Goal: Information Seeking & Learning: Learn about a topic

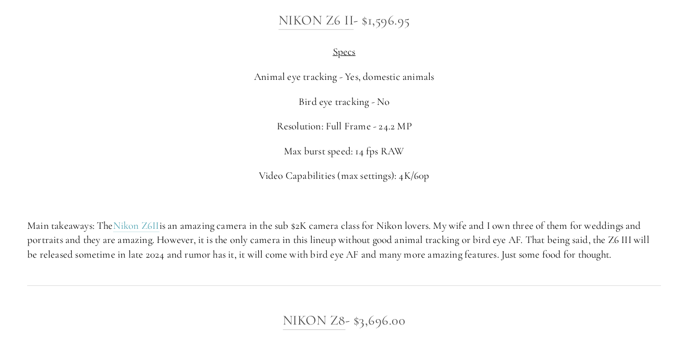
scroll to position [1695, 0]
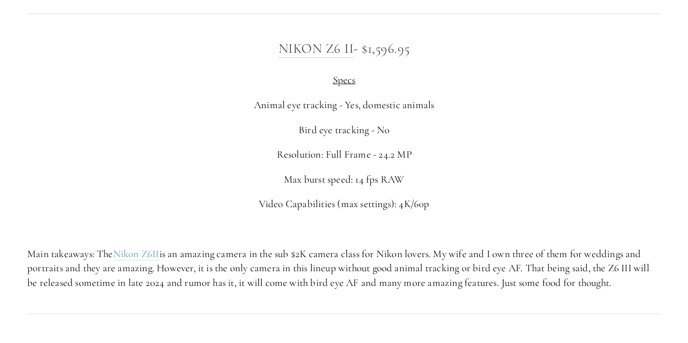
click at [202, 163] on div "Nikon Z6 II - $1,596.95 Specs Animal eye tracking - Yes, domestic animals Bird …" at bounding box center [343, 164] width 633 height 252
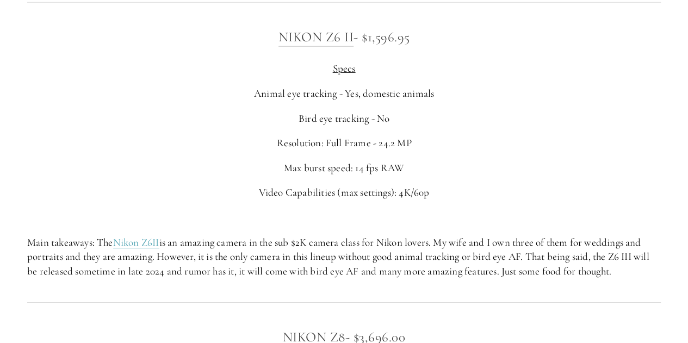
scroll to position [1713, 0]
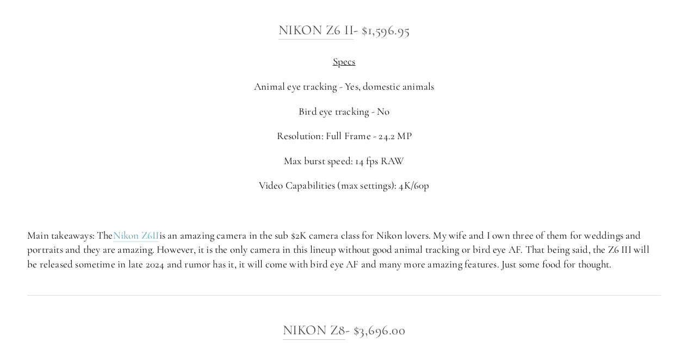
click at [392, 161] on p "Max burst speed: 14 fps RAW" at bounding box center [343, 161] width 633 height 15
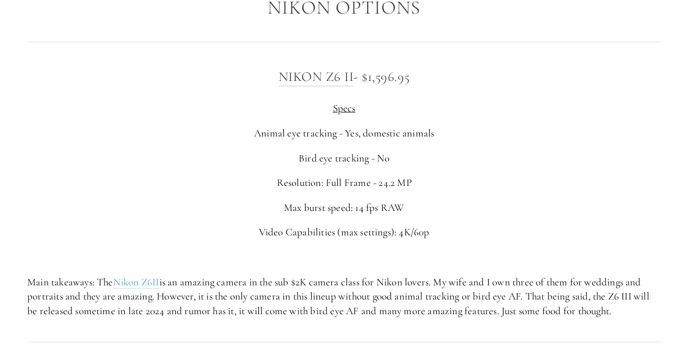
scroll to position [1644, 0]
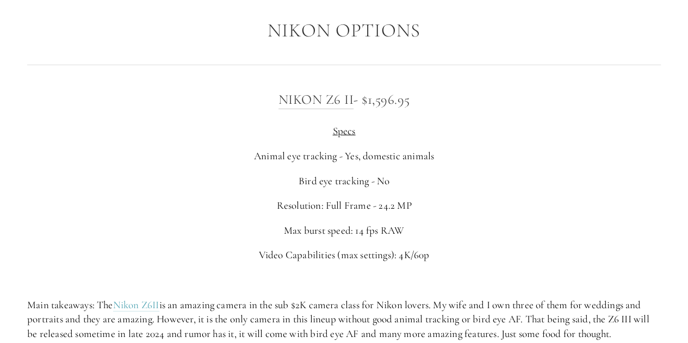
click at [527, 204] on p "Resolution: Full Frame - 24.2 MP" at bounding box center [343, 205] width 633 height 15
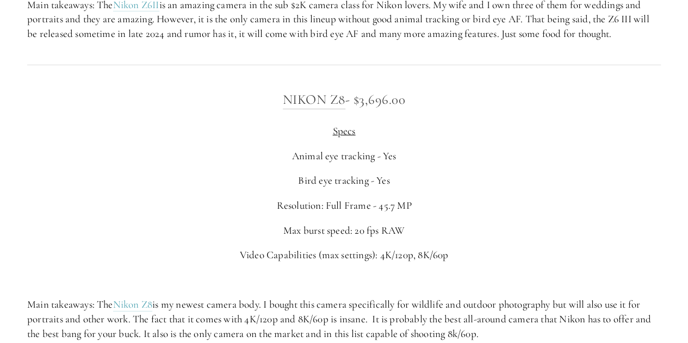
click at [89, 197] on div "Nikon Z8 - $3,696.00 Specs Animal eye tracking - Yes Bird eye tracking - Yes Re…" at bounding box center [343, 215] width 633 height 252
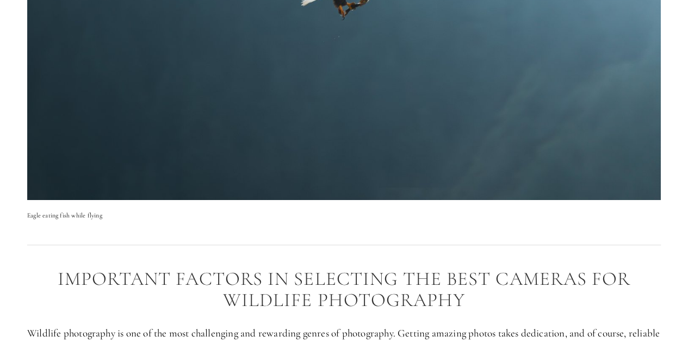
scroll to position [0, 0]
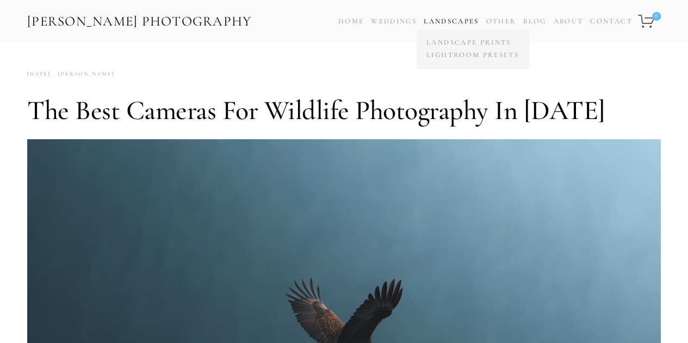
click at [450, 22] on link "Landscapes" at bounding box center [450, 21] width 55 height 9
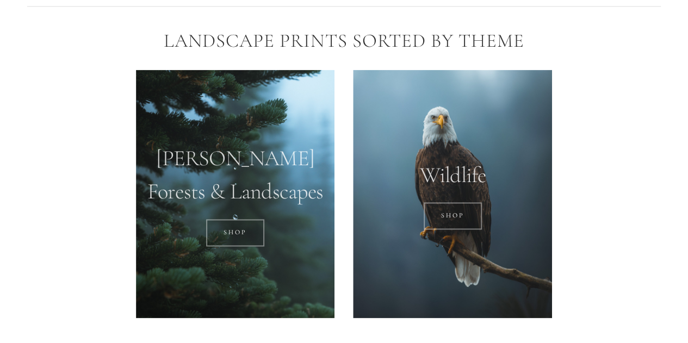
scroll to position [731, 0]
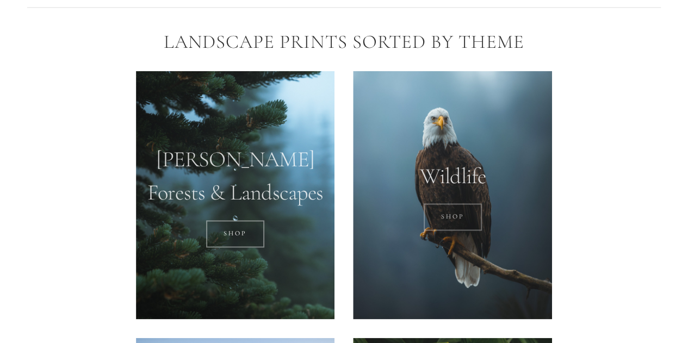
click at [454, 214] on link "SHOP" at bounding box center [452, 216] width 58 height 27
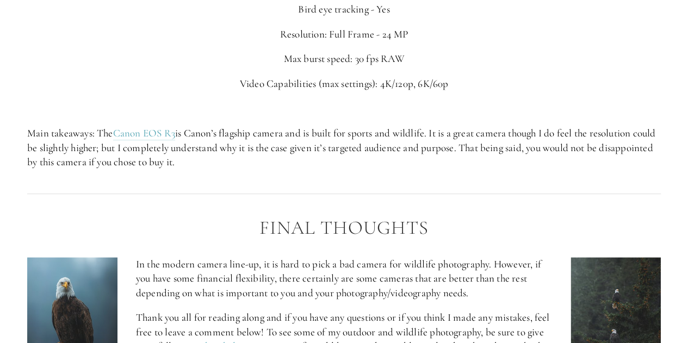
scroll to position [4310, 0]
